Goal: Task Accomplishment & Management: Manage account settings

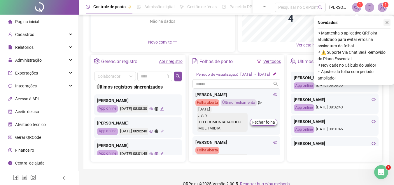
click at [385, 23] on icon "close" at bounding box center [387, 22] width 4 height 4
click at [388, 21] on div "Painel de controle Contabilidade Convites enviados Não há dados Não há dados No…" at bounding box center [236, 50] width 306 height 237
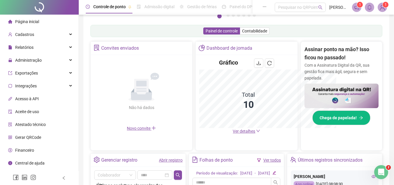
click at [387, 22] on div "Pague o QRPoint com Cartão de Crédito Sua assinatura: mais segurança, prática e…" at bounding box center [236, 99] width 306 height 335
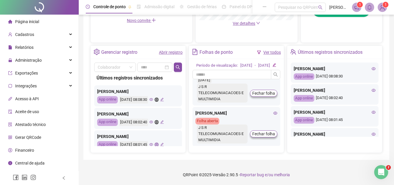
scroll to position [29, 0]
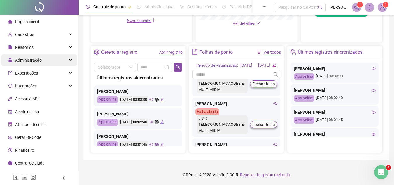
click at [68, 60] on div "Administração" at bounding box center [39, 60] width 76 height 12
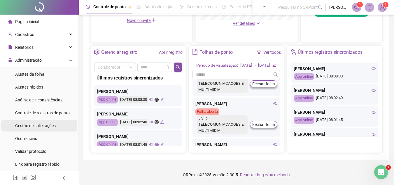
click at [44, 123] on span "Gestão de solicitações" at bounding box center [35, 125] width 41 height 5
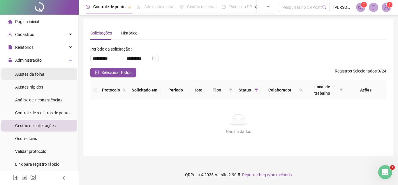
click at [40, 72] on span "Ajustes da folha" at bounding box center [29, 74] width 29 height 5
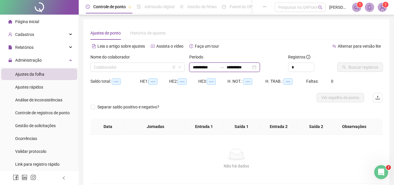
click at [243, 68] on input "**********" at bounding box center [239, 67] width 24 height 6
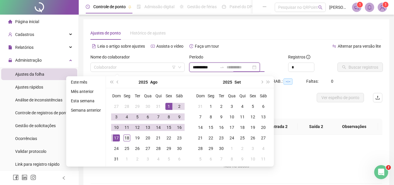
type input "**********"
click at [124, 137] on div "18" at bounding box center [126, 137] width 7 height 7
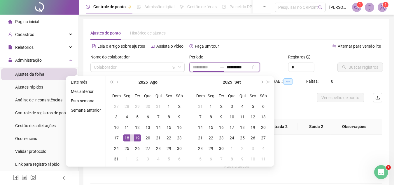
type input "**********"
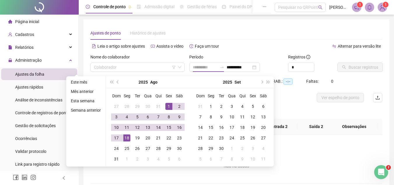
click at [168, 107] on div "1" at bounding box center [168, 106] width 7 height 7
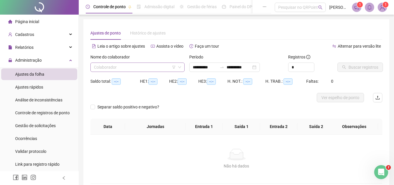
click at [145, 66] on input "search" at bounding box center [135, 67] width 82 height 9
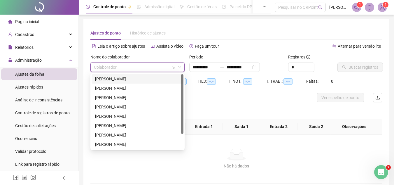
click at [129, 78] on div "ADRIANE SANTANA TEIXEIRA FARIAS" at bounding box center [137, 79] width 85 height 6
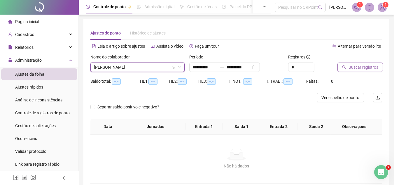
click at [357, 65] on span "Buscar registros" at bounding box center [363, 67] width 30 height 6
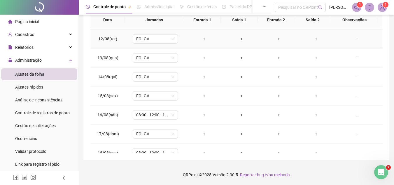
scroll to position [217, 0]
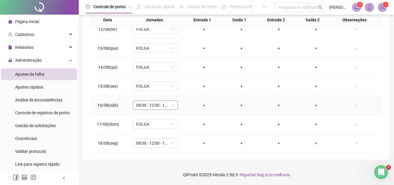
click at [159, 105] on span "08:00 - 12:00 - 13:00 - 16:10" at bounding box center [155, 105] width 38 height 9
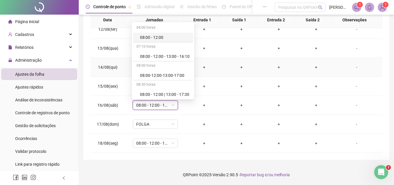
drag, startPoint x: 291, startPoint y: 76, endPoint x: 205, endPoint y: 71, distance: 86.1
click at [291, 75] on td "+" at bounding box center [278, 67] width 37 height 19
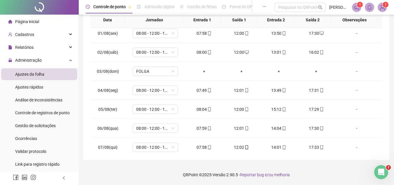
scroll to position [146, 0]
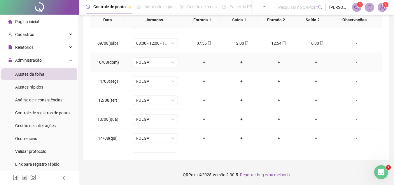
click at [148, 56] on td "FOLGA" at bounding box center [155, 62] width 60 height 19
click at [147, 59] on span "FOLGA" at bounding box center [155, 62] width 38 height 9
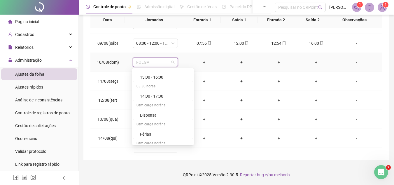
scroll to position [117, 0]
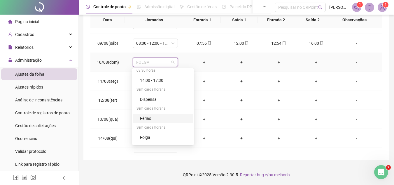
click at [153, 116] on div "Férias" at bounding box center [165, 118] width 50 height 6
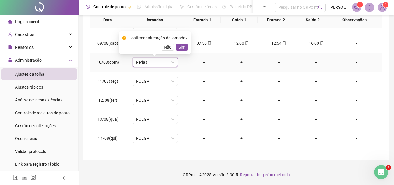
click at [182, 42] on div "Confirmar alteração da jornada? Não Sim" at bounding box center [154, 43] width 65 height 16
click at [181, 46] on span "Sim" at bounding box center [181, 47] width 7 height 6
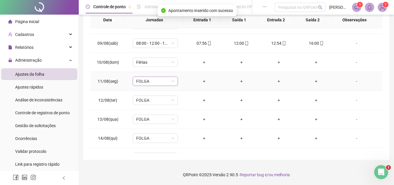
click at [155, 77] on span "FOLGA" at bounding box center [155, 81] width 38 height 9
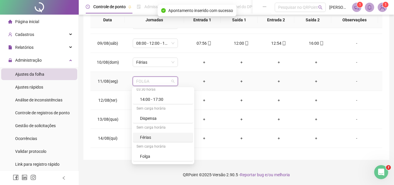
click at [154, 136] on div "Férias" at bounding box center [165, 137] width 50 height 6
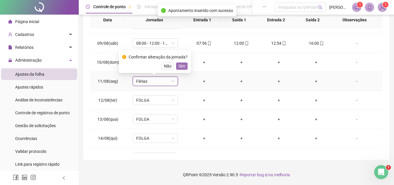
click at [182, 65] on span "Sim" at bounding box center [181, 66] width 7 height 6
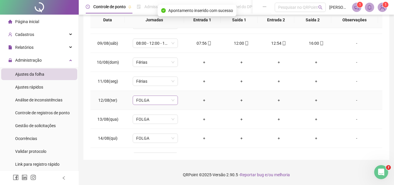
click at [159, 104] on span "FOLGA" at bounding box center [155, 100] width 38 height 9
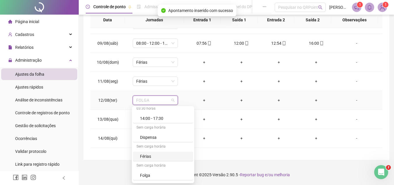
click at [157, 157] on div "Férias" at bounding box center [165, 156] width 50 height 6
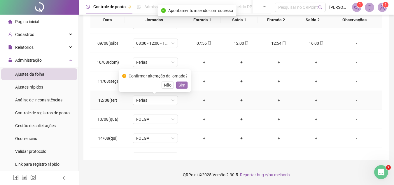
click at [185, 83] on button "Sim" at bounding box center [181, 84] width 11 height 7
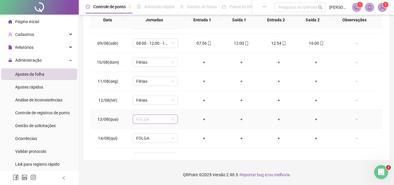
click at [152, 120] on span "FOLGA" at bounding box center [155, 119] width 38 height 9
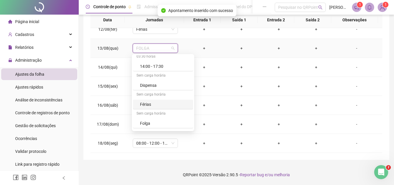
click at [151, 103] on div "Férias" at bounding box center [165, 104] width 50 height 6
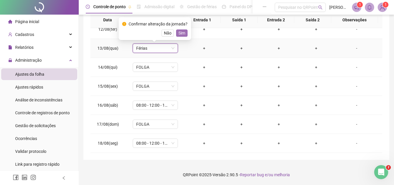
click at [179, 35] on span "Sim" at bounding box center [181, 33] width 7 height 6
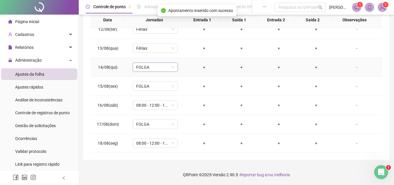
click at [149, 65] on span "FOLGA" at bounding box center [155, 67] width 38 height 9
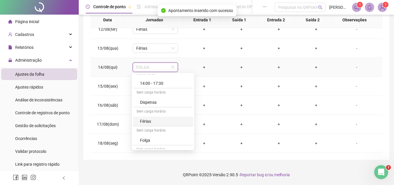
scroll to position [146, 0]
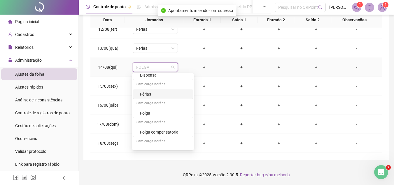
click at [148, 94] on div "Férias" at bounding box center [165, 94] width 50 height 6
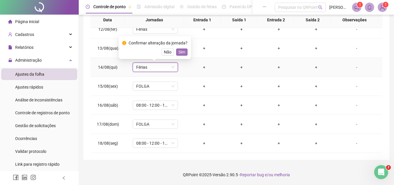
click at [179, 49] on span "Sim" at bounding box center [181, 52] width 7 height 6
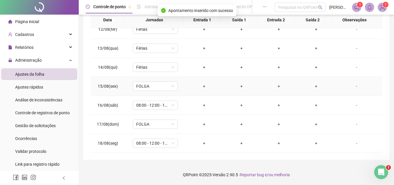
click at [144, 91] on td "FOLGA" at bounding box center [155, 86] width 60 height 19
click at [145, 89] on span "FOLGA" at bounding box center [155, 86] width 38 height 9
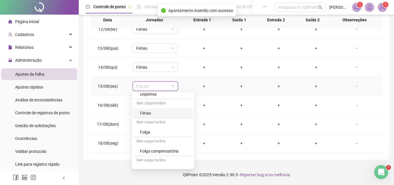
click at [151, 113] on div "Férias" at bounding box center [165, 113] width 50 height 6
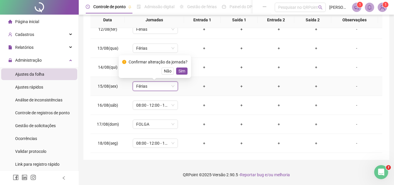
click at [183, 74] on button "Sim" at bounding box center [181, 70] width 11 height 7
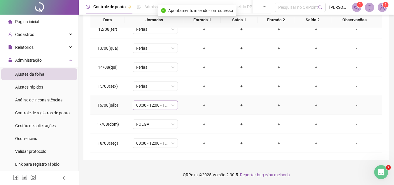
click at [145, 109] on span "08:00 - 12:00 - 13:00 - 16:10" at bounding box center [155, 105] width 38 height 9
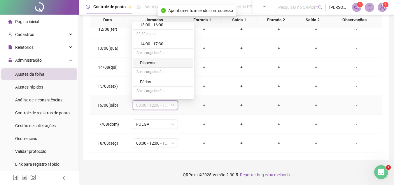
scroll to position [117, 0]
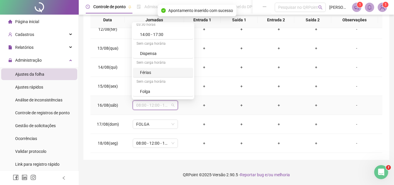
click at [153, 71] on div "Férias" at bounding box center [165, 72] width 50 height 6
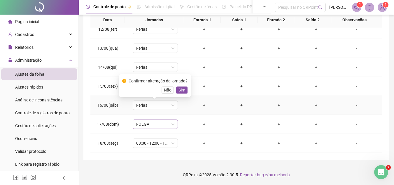
drag, startPoint x: 184, startPoint y: 88, endPoint x: 162, endPoint y: 124, distance: 41.7
click at [183, 89] on span "Sim" at bounding box center [181, 90] width 7 height 6
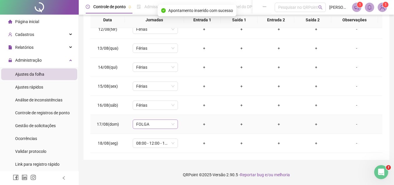
click at [157, 127] on span "FOLGA" at bounding box center [155, 124] width 38 height 9
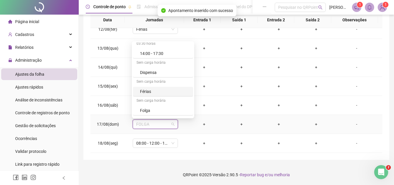
click at [152, 95] on div "Férias" at bounding box center [163, 92] width 60 height 10
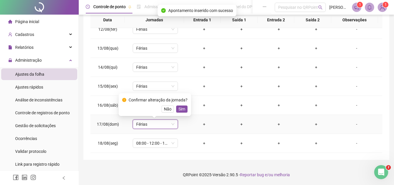
click at [178, 110] on span "Sim" at bounding box center [181, 109] width 7 height 6
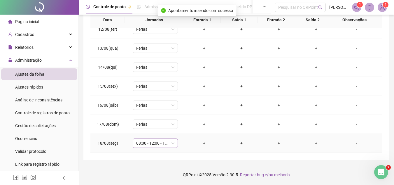
click at [162, 143] on span "08:00 - 12:00 - 14:00 - 17:30" at bounding box center [155, 142] width 38 height 9
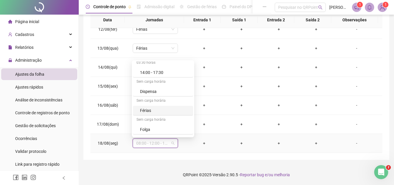
click at [160, 109] on div "Férias" at bounding box center [165, 110] width 50 height 6
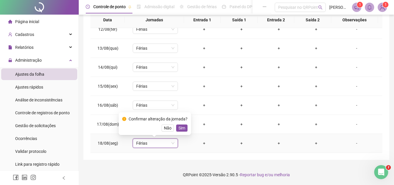
drag, startPoint x: 182, startPoint y: 127, endPoint x: 179, endPoint y: 123, distance: 4.6
click at [182, 127] on span "Sim" at bounding box center [181, 127] width 7 height 6
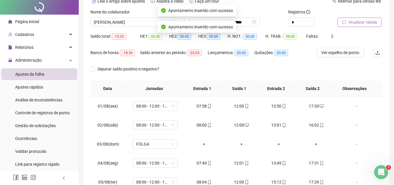
scroll to position [0, 0]
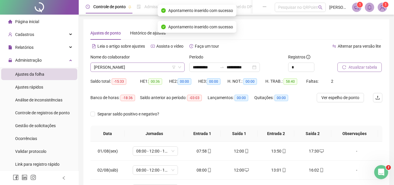
click at [126, 66] on span "ADRIANE SANTANA TEIXEIRA FARIAS" at bounding box center [137, 67] width 87 height 9
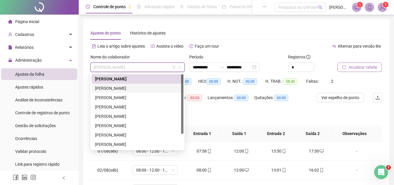
click at [119, 87] on div "ALANA VITÓRIA SOUZA VIEIRA" at bounding box center [137, 88] width 85 height 6
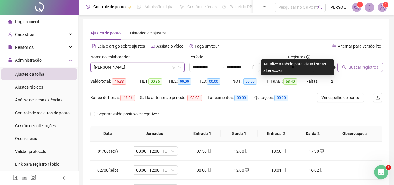
click at [371, 69] on span "Buscar registros" at bounding box center [363, 67] width 30 height 6
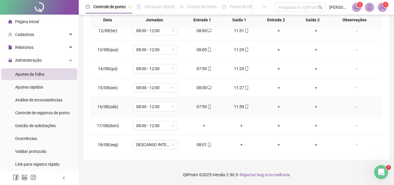
scroll to position [8, 0]
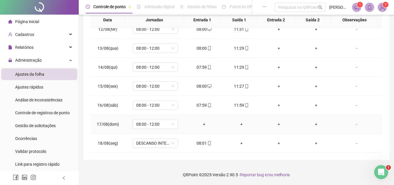
click at [179, 121] on td "08:00 - 12:00" at bounding box center [155, 124] width 60 height 19
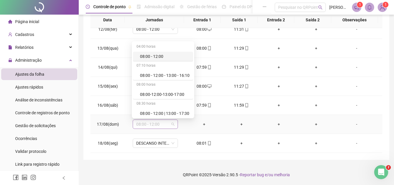
click at [172, 124] on span "08:00 - 12:00" at bounding box center [155, 124] width 38 height 9
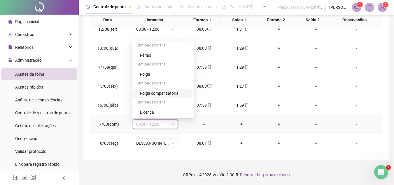
scroll to position [143, 0]
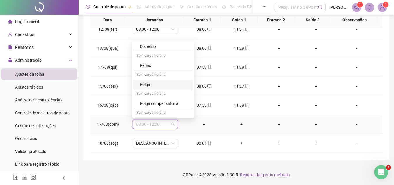
click at [146, 85] on div "Folga" at bounding box center [165, 84] width 50 height 6
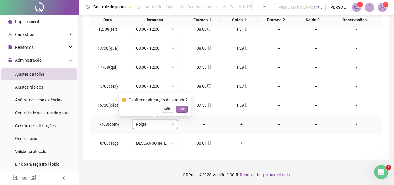
click at [178, 107] on span "Sim" at bounding box center [181, 109] width 7 height 6
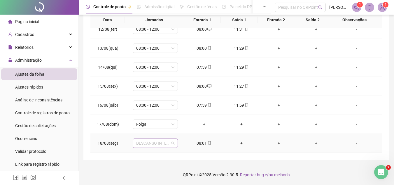
click at [145, 142] on span "DESCANSO INTER-JORNADA" at bounding box center [155, 142] width 38 height 9
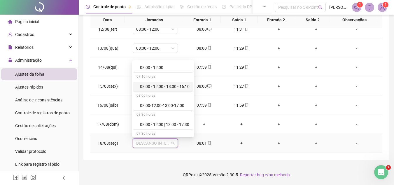
scroll to position [0, 0]
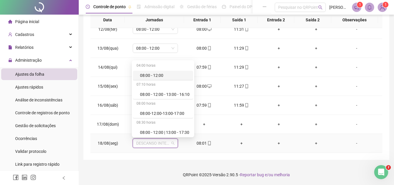
click at [158, 75] on div "08:00 - 12:00" at bounding box center [165, 75] width 50 height 6
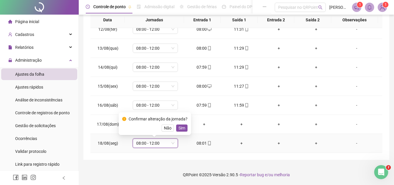
click at [178, 129] on span "Sim" at bounding box center [181, 127] width 7 height 6
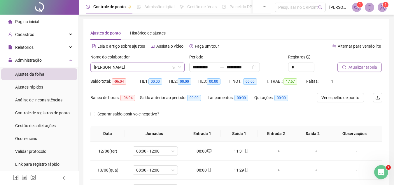
click at [147, 69] on span "ALANA VITÓRIA SOUZA VIEIRA" at bounding box center [137, 67] width 87 height 9
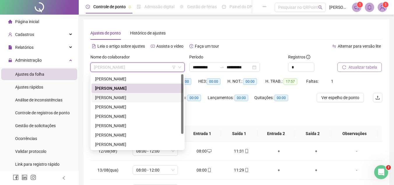
click at [119, 97] on div "ELIOMARIO DA CONCEIÇÃO CASAES JÚNIOR" at bounding box center [137, 97] width 85 height 6
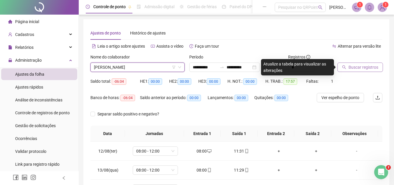
click at [365, 66] on span "Buscar registros" at bounding box center [363, 67] width 30 height 6
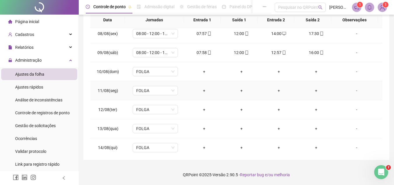
scroll to position [146, 0]
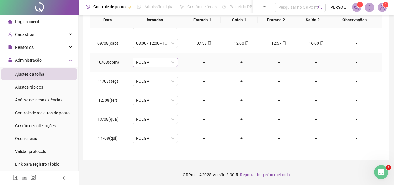
click at [154, 64] on span "FOLGA" at bounding box center [155, 62] width 38 height 9
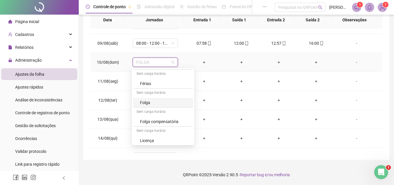
scroll to position [143, 0]
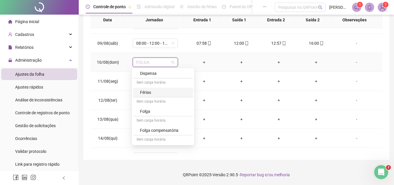
click at [153, 92] on div "Férias" at bounding box center [165, 92] width 50 height 6
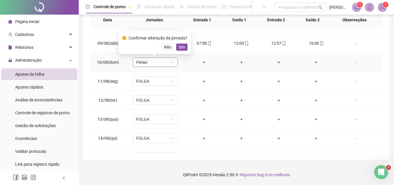
drag, startPoint x: 184, startPoint y: 46, endPoint x: 174, endPoint y: 59, distance: 16.2
click at [184, 46] on button "Sim" at bounding box center [181, 46] width 11 height 7
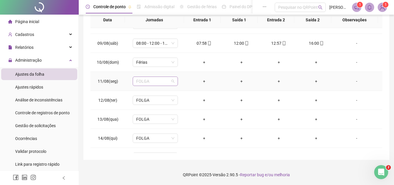
click at [157, 84] on span "FOLGA" at bounding box center [155, 81] width 38 height 9
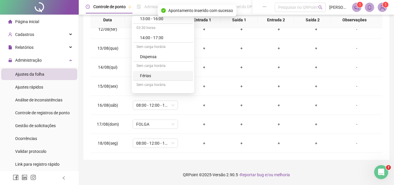
scroll to position [117, 0]
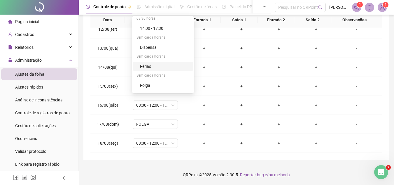
click at [152, 67] on div "Férias" at bounding box center [165, 66] width 50 height 6
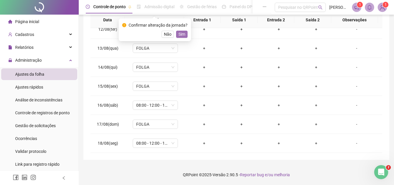
click at [181, 37] on span "Sim" at bounding box center [181, 34] width 7 height 6
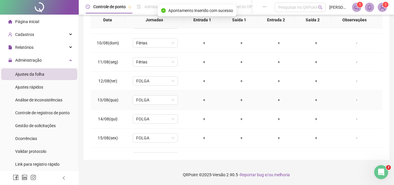
scroll to position [158, 0]
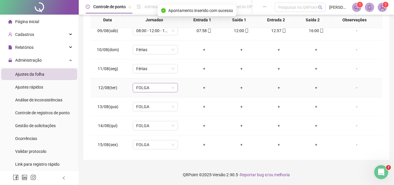
click at [159, 85] on span "FOLGA" at bounding box center [155, 87] width 38 height 9
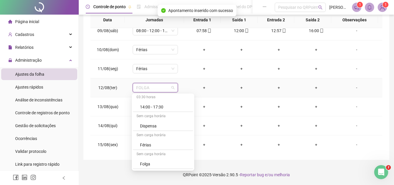
scroll to position [146, 0]
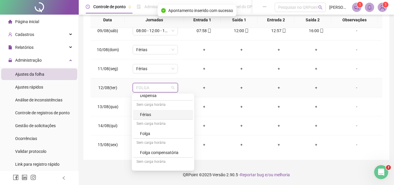
click at [148, 111] on div "Férias" at bounding box center [163, 115] width 60 height 10
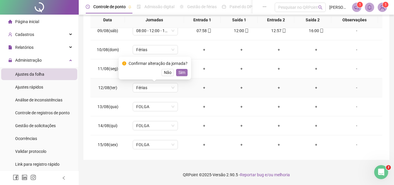
click at [180, 72] on span "Sim" at bounding box center [181, 72] width 7 height 6
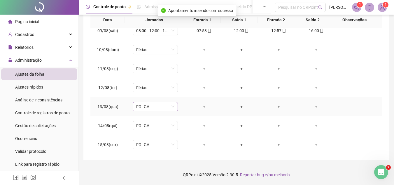
click at [154, 104] on span "FOLGA" at bounding box center [155, 106] width 38 height 9
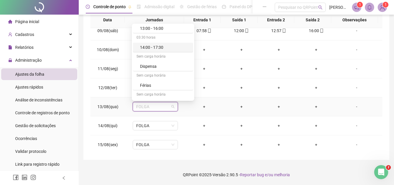
scroll to position [117, 0]
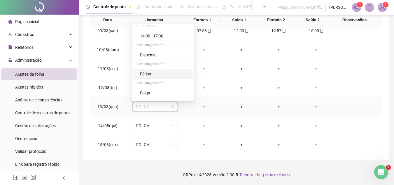
click at [152, 72] on div "Férias" at bounding box center [165, 74] width 50 height 6
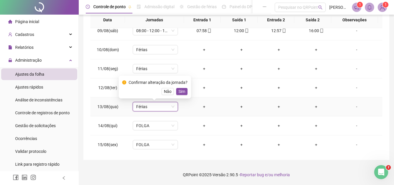
click at [169, 84] on div "Confirmar alteração da jornada?" at bounding box center [158, 82] width 59 height 6
click at [184, 90] on button "Sim" at bounding box center [181, 91] width 11 height 7
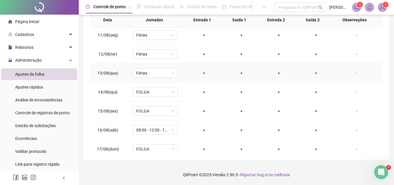
scroll to position [217, 0]
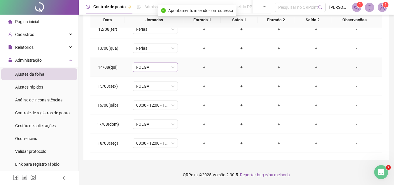
click at [154, 68] on span "FOLGA" at bounding box center [155, 67] width 38 height 9
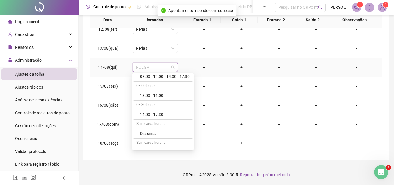
scroll to position [117, 0]
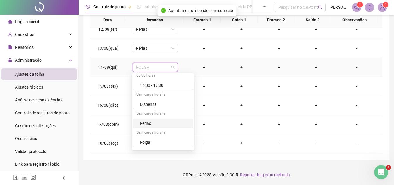
click at [154, 120] on div "Férias" at bounding box center [163, 123] width 60 height 10
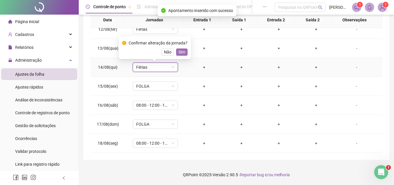
click at [178, 54] on span "Sim" at bounding box center [181, 52] width 7 height 6
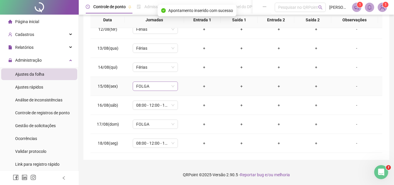
click at [168, 89] on span "FOLGA" at bounding box center [155, 86] width 38 height 9
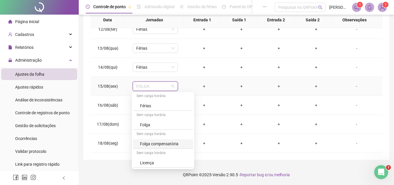
scroll to position [143, 0]
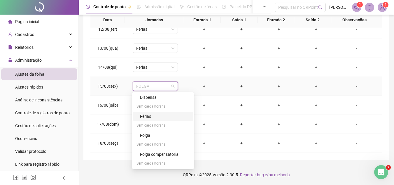
click at [152, 114] on div "Férias" at bounding box center [165, 116] width 50 height 6
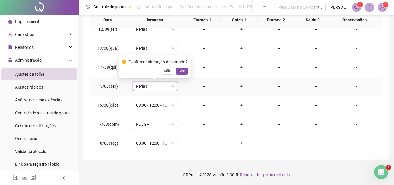
click at [180, 71] on span "Sim" at bounding box center [181, 71] width 7 height 6
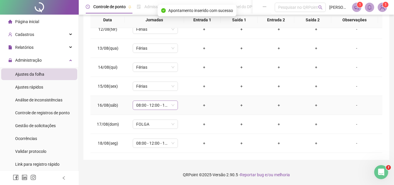
click at [166, 105] on span "08:00 - 12:00 - 13:00 - 16:10" at bounding box center [155, 105] width 38 height 9
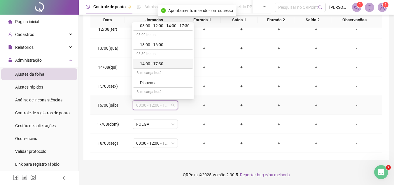
scroll to position [117, 0]
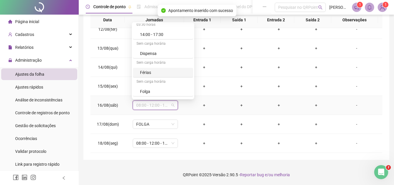
click at [152, 73] on div "Férias" at bounding box center [165, 72] width 50 height 6
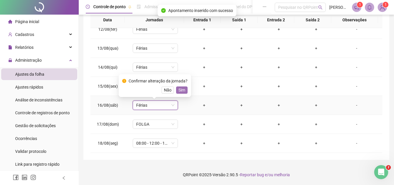
click at [186, 90] on button "Sim" at bounding box center [181, 89] width 11 height 7
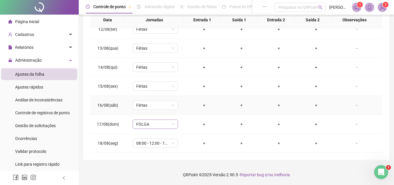
click at [161, 122] on span "FOLGA" at bounding box center [155, 124] width 38 height 9
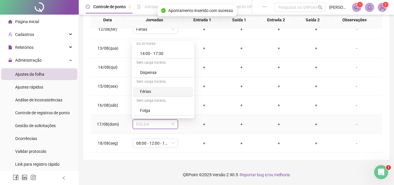
click at [153, 92] on div "Férias" at bounding box center [165, 91] width 50 height 6
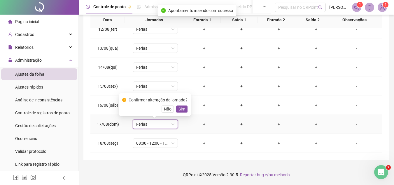
click at [176, 108] on button "Sim" at bounding box center [181, 108] width 11 height 7
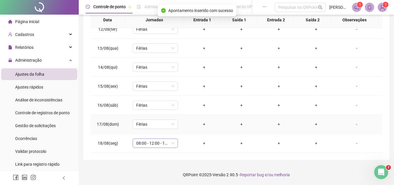
click at [168, 143] on span "08:00 - 12:00 - 14:00 - 17:30" at bounding box center [155, 142] width 38 height 9
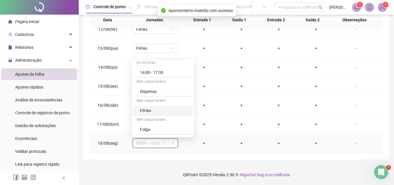
click at [151, 113] on div "Férias" at bounding box center [165, 110] width 50 height 6
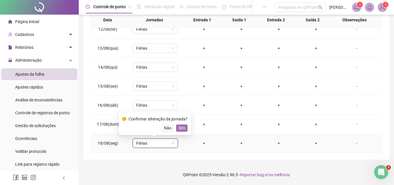
click at [180, 130] on span "Sim" at bounding box center [181, 127] width 7 height 6
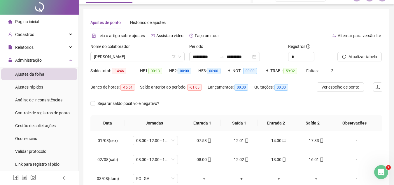
scroll to position [0, 0]
